Goal: Navigation & Orientation: Find specific page/section

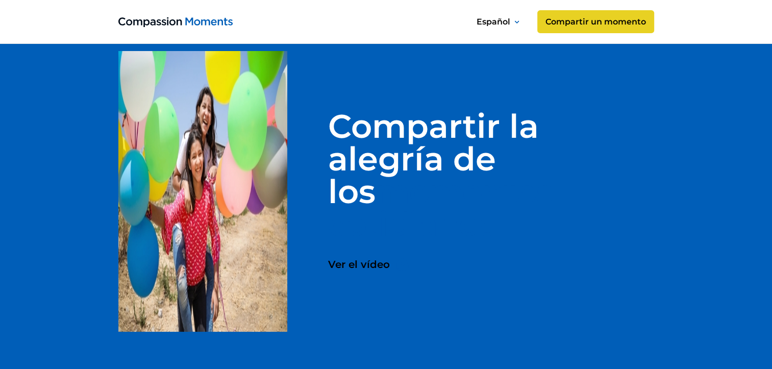
click at [401, 266] on icon "open lightbox" at bounding box center [402, 265] width 3 height 4
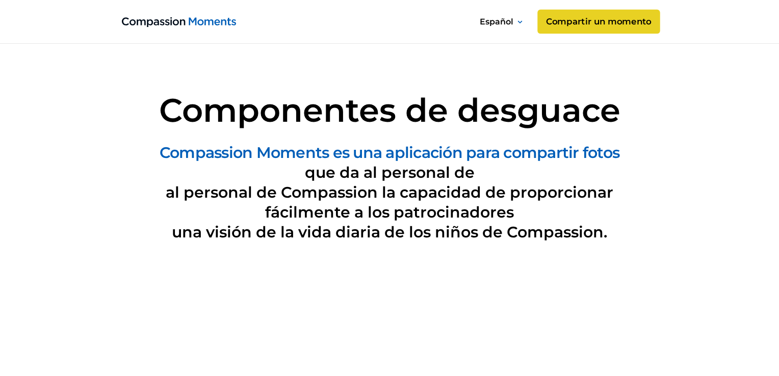
click at [617, 25] on link "Compartir un momento" at bounding box center [598, 22] width 122 height 24
click at [599, 19] on link "Compartir un momento" at bounding box center [598, 22] width 122 height 24
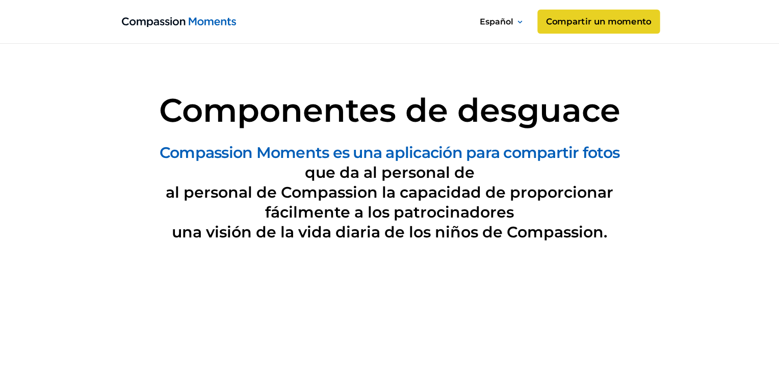
click at [616, 28] on link "Compartir un momento" at bounding box center [598, 22] width 122 height 24
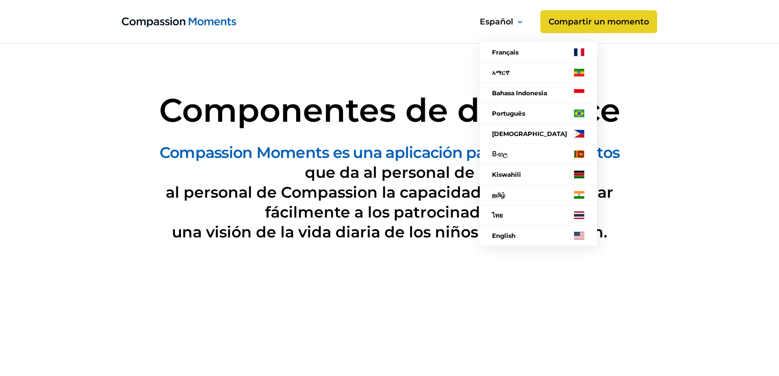
click at [519, 23] on icon at bounding box center [520, 22] width 5 height 4
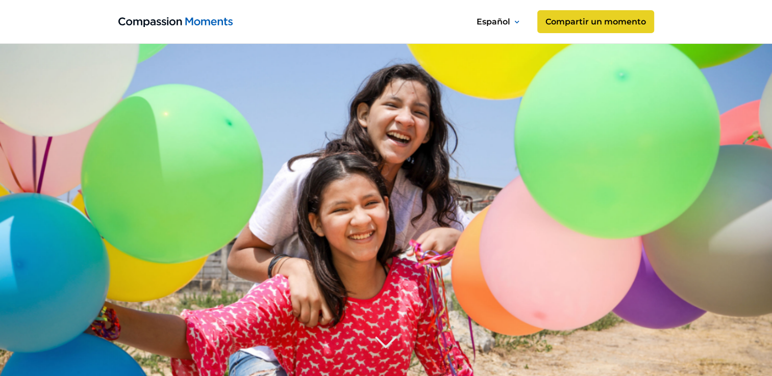
click at [385, 342] on img at bounding box center [385, 341] width 31 height 31
click at [385, 342] on img at bounding box center [385, 345] width 31 height 31
click at [383, 347] on img at bounding box center [385, 343] width 31 height 31
click at [383, 347] on img at bounding box center [385, 341] width 31 height 31
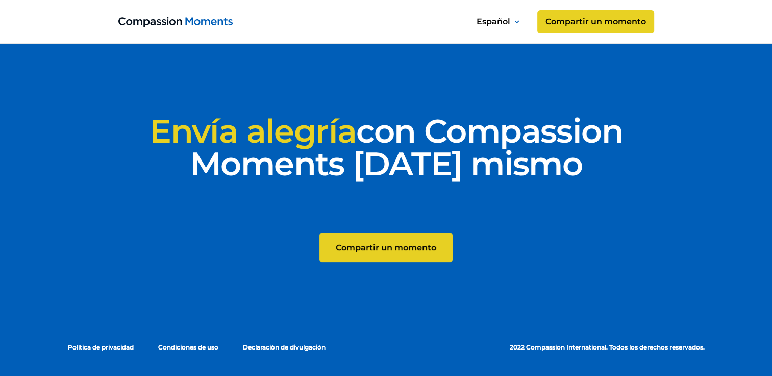
scroll to position [5468, 0]
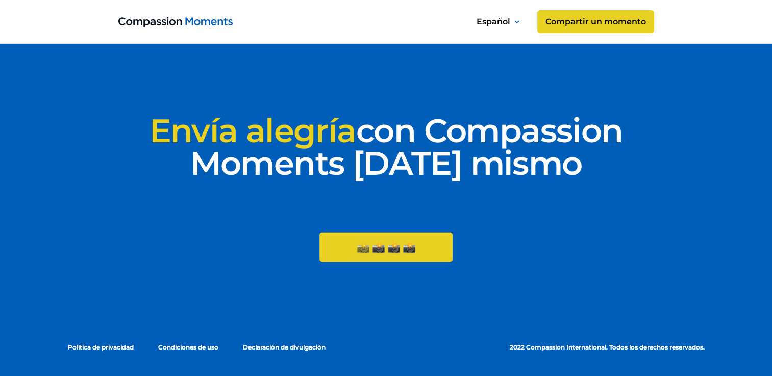
click at [420, 251] on div "Compartir un momento" at bounding box center [386, 247] width 100 height 11
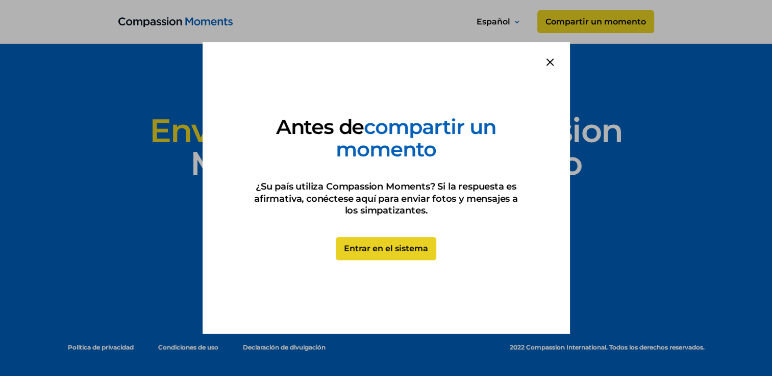
click at [420, 251] on link "Entrar en el sistema" at bounding box center [386, 248] width 100 height 23
